Goal: Information Seeking & Learning: Understand process/instructions

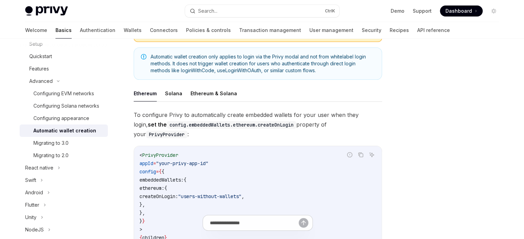
scroll to position [138, 0]
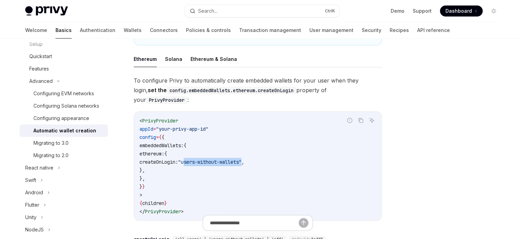
drag, startPoint x: 232, startPoint y: 152, endPoint x: 293, endPoint y: 152, distance: 61.0
click at [242, 159] on span ""users-without-wallets"" at bounding box center [209, 162] width 63 height 6
copy span "users-without-wallets"
click at [179, 59] on button "Solana" at bounding box center [173, 59] width 17 height 16
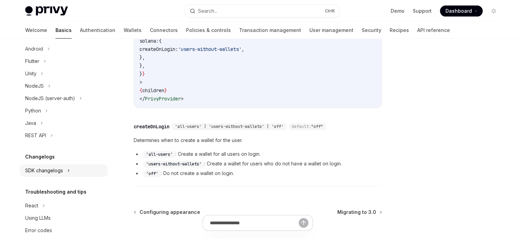
scroll to position [284, 0]
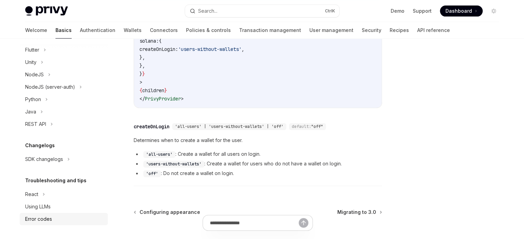
click at [68, 216] on div "Error codes" at bounding box center [64, 219] width 79 height 8
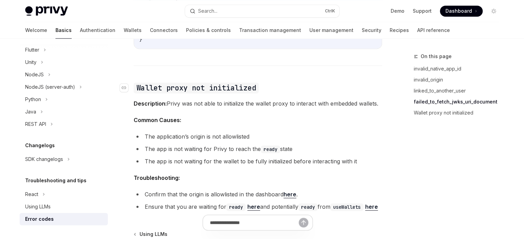
scroll to position [1102, 0]
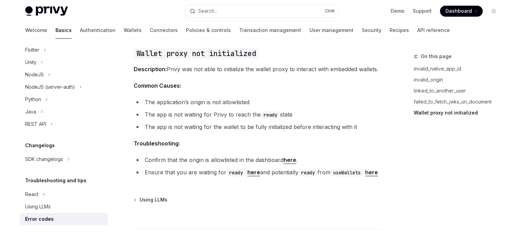
click at [252, 169] on link "here" at bounding box center [253, 172] width 13 height 7
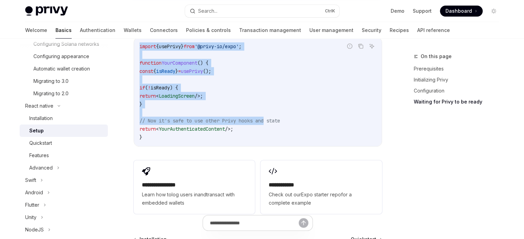
scroll to position [633, 0]
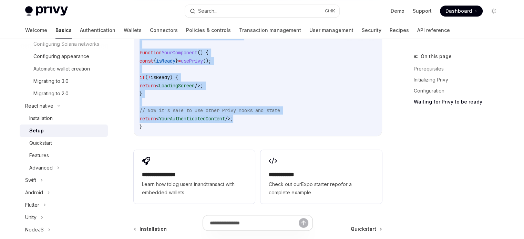
drag, startPoint x: 135, startPoint y: 125, endPoint x: 267, endPoint y: 124, distance: 132.3
copy div "Loremip dol Sitam co ad elits Doei tem IncidIduntutl et dolor magnaali, eni Adm…"
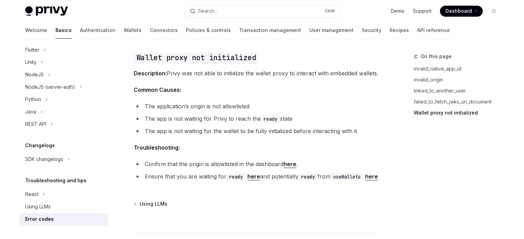
scroll to position [1102, 0]
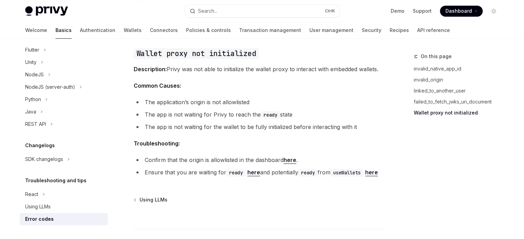
click at [156, 176] on li "Ensure that you are waiting for ready here and potentially ready from useWallet…" at bounding box center [258, 173] width 248 height 10
click at [365, 175] on link "here" at bounding box center [371, 172] width 13 height 7
type textarea "*"
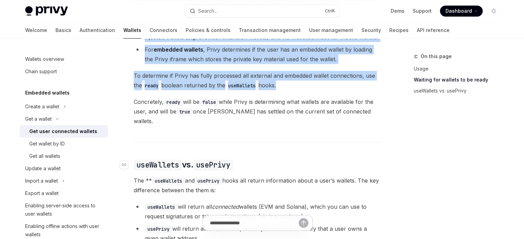
scroll to position [464, 0]
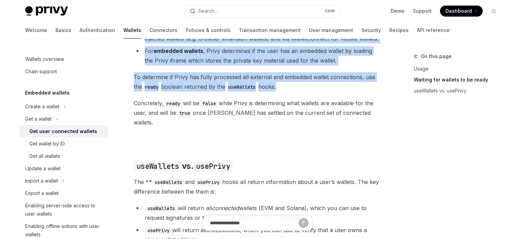
drag, startPoint x: 135, startPoint y: 58, endPoint x: 280, endPoint y: 121, distance: 158.1
click at [280, 121] on div "Ethereum Solana To access connected wallets with the React SDK, use the wallets…" at bounding box center [258, 79] width 248 height 546
copy div "Waiting for wallets to be ready When your page loads in the user’s browser, the…"
